Goal: Task Accomplishment & Management: Manage account settings

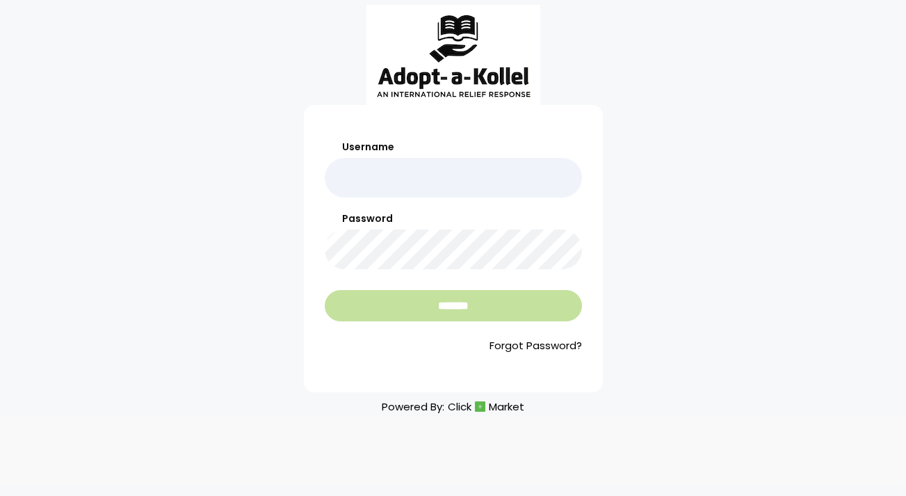
type input "*******"
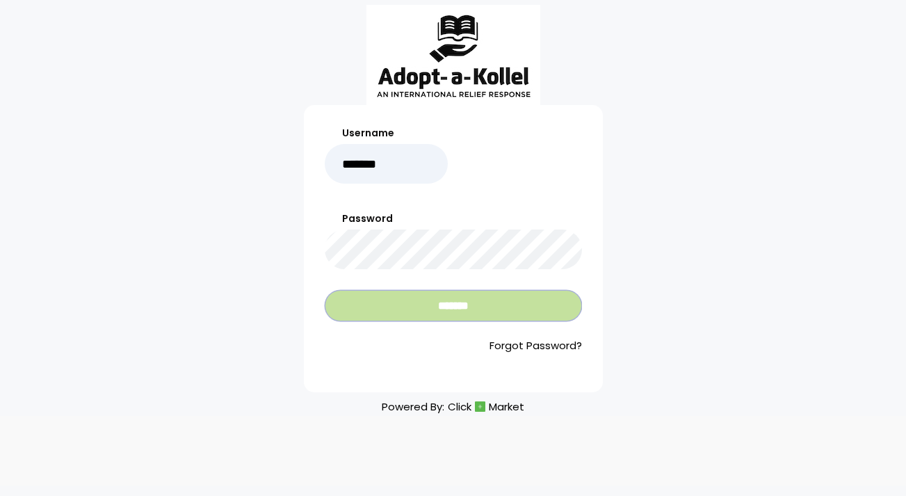
click at [491, 306] on input "*******" at bounding box center [453, 305] width 257 height 31
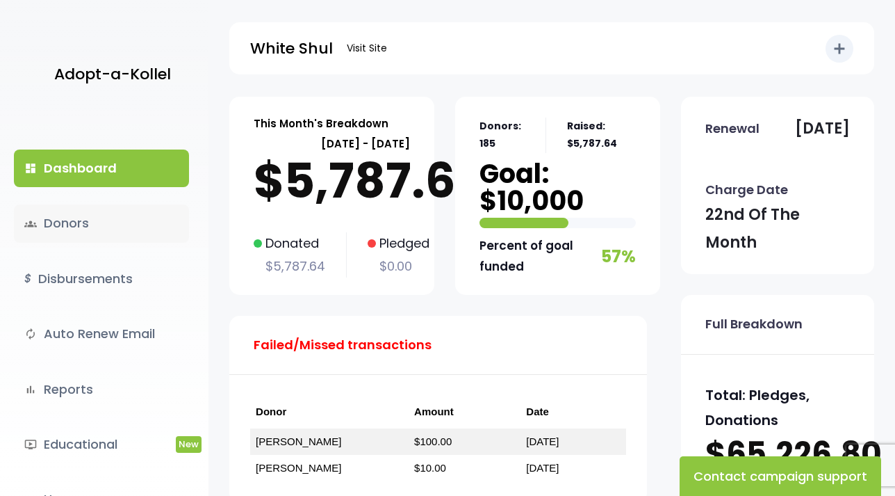
click at [79, 225] on link "groups Donors" at bounding box center [101, 223] width 175 height 38
